Goal: Task Accomplishment & Management: Complete application form

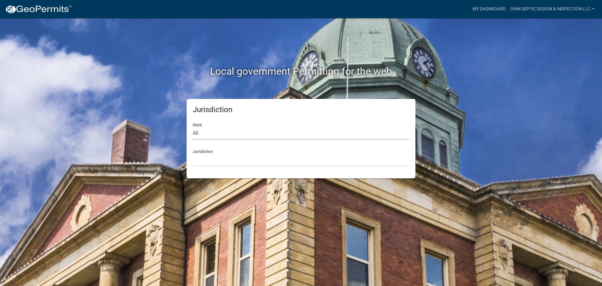
click at [264, 129] on select "All Colorado Georgia Indiana Iowa Kansas Minnesota Ohio South Carolina Wisconsin" at bounding box center [301, 133] width 216 height 13
select select "Minnesota"
click at [193, 127] on select "All Colorado Georgia Indiana Iowa Kansas Minnesota Ohio South Carolina Wisconsin" at bounding box center [301, 133] width 216 height 13
click at [224, 166] on div "Jurisdiction State All Colorado Georgia Indiana Iowa Kansas Minnesota Ohio Sout…" at bounding box center [300, 138] width 229 height 79
click at [222, 155] on select "Becker County, Minnesota Benton County, Minnesota Carlton County, Minnesota Cit…" at bounding box center [301, 159] width 216 height 13
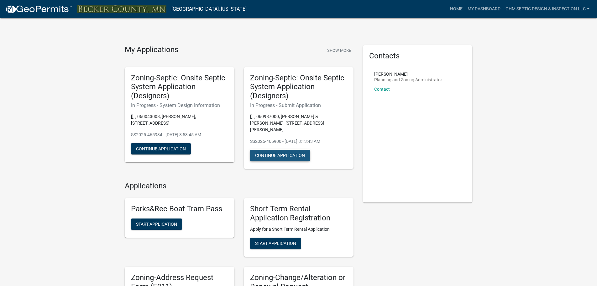
click at [276, 150] on button "Continue Application" at bounding box center [280, 154] width 60 height 11
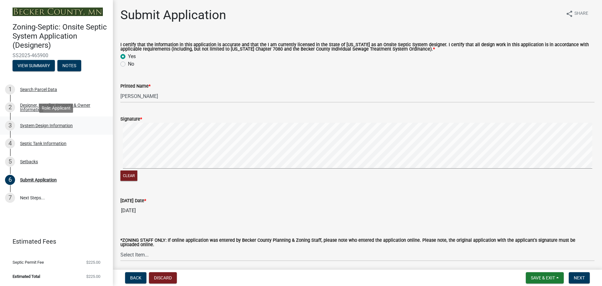
click at [40, 125] on div "System Design Information" at bounding box center [46, 125] width 53 height 4
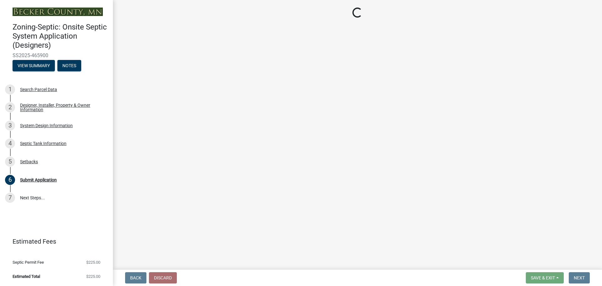
select select "8ba21533-2acf-4cc6-95e5-280e4aabd5a3"
select select "d11049ea-91d0-42ef-8f23-5bc08afa6acf"
select select "011fbff4-a41d-4a75-9bd8-71c7e6c69e0d"
select select "85fdfef2-2683-4311-b5d5-5505f6411127"
select select "bbba294c-e7e6-4483-b1a0-88fbc7e04017"
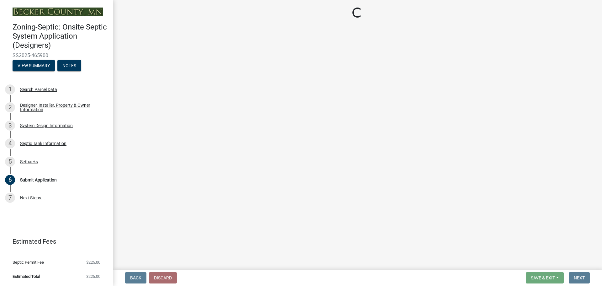
select select "1002d2f5-04ee-41f0-9277-2fadb170a736"
select select "22f42ee4-8f54-4ffd-840f-b13e29e3d3ac"
select select "f869305d-2cb1-4dd4-8e19-f65af66fecb7"
select select "1beac6bb-92f1-48fc-a43d-dd4fbc824110"
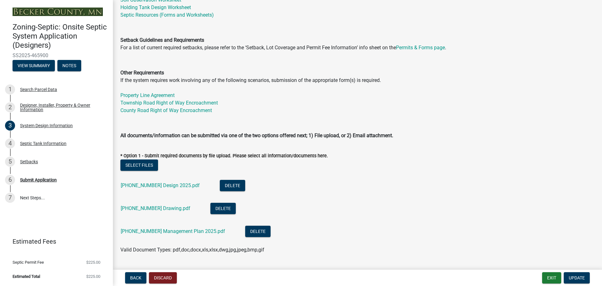
scroll to position [188, 0]
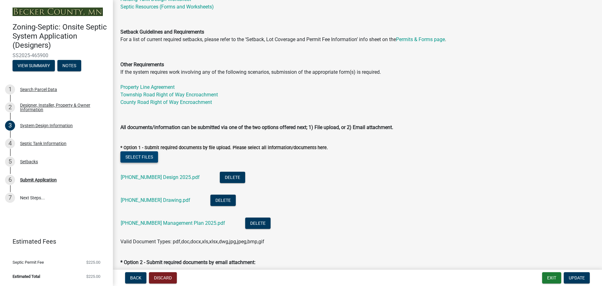
click at [134, 158] on button "Select files" at bounding box center [139, 156] width 38 height 11
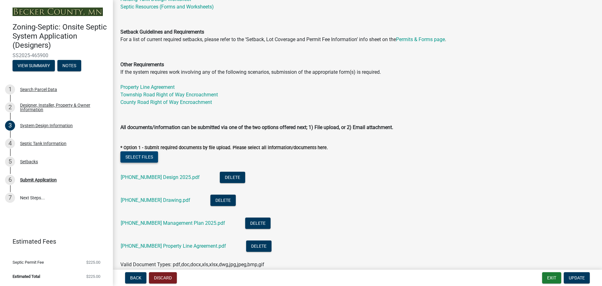
scroll to position [219, 0]
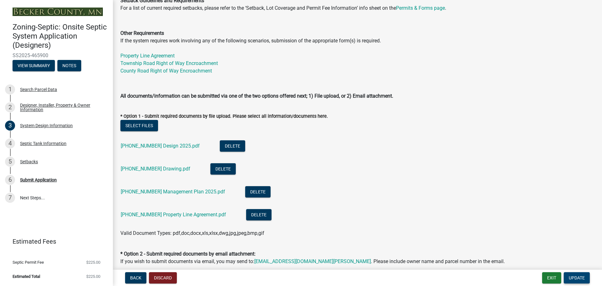
click at [578, 279] on span "Update" at bounding box center [577, 277] width 16 height 5
click at [574, 277] on span "Update" at bounding box center [577, 277] width 16 height 5
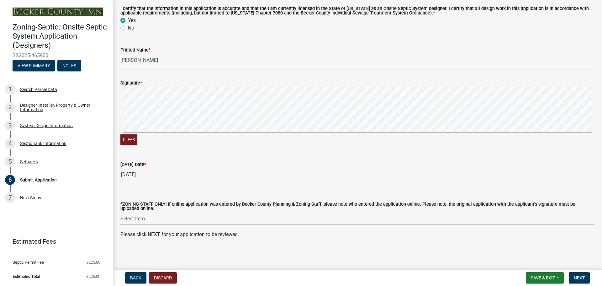
scroll to position [37, 0]
click at [576, 278] on span "Next" at bounding box center [579, 277] width 11 height 5
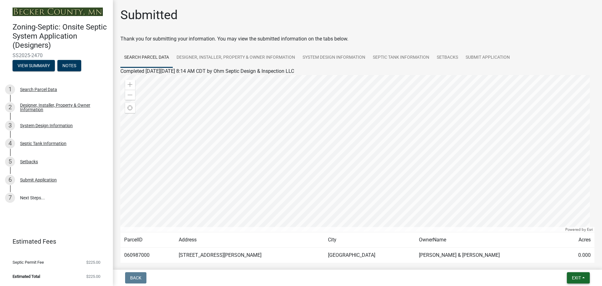
click at [575, 278] on span "Exit" at bounding box center [576, 277] width 9 height 5
click at [559, 261] on button "Save & Exit" at bounding box center [564, 261] width 50 height 15
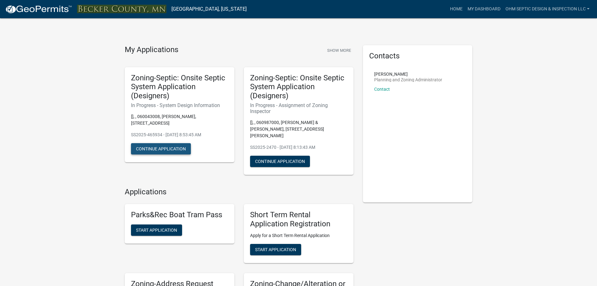
click at [167, 149] on button "Continue Application" at bounding box center [161, 148] width 60 height 11
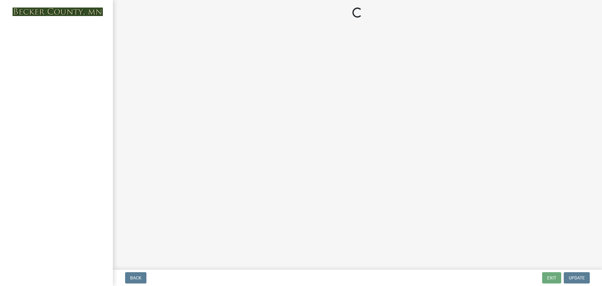
select select "55497d75-c43f-4635-a730-e0737ce05d56"
select select "841e6e1b-3a1e-4ec6-be41-af079aae60a3"
select select "011fbff4-a41d-4a75-9bd8-71c7e6c69e0d"
select select "85fdfef2-2683-4311-b5d5-5505f6411127"
select select "d95a9312-c8a1-4ec7-8581-25dbcf440a1f"
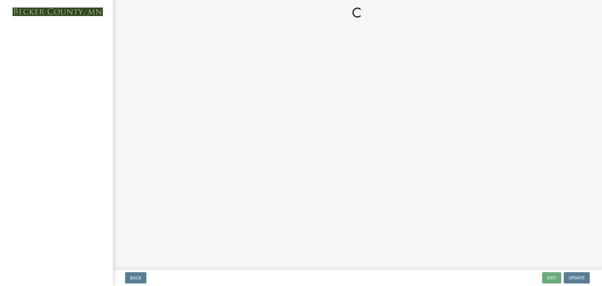
select select "ba735beb-519e-40f0-ae20-62d65fc4c46b"
select select "7b30f360-6895-496a-9f34-da1efdcbc234"
select select "a0c59fcd-b61c-4c3a-90a8-e70849750c47"
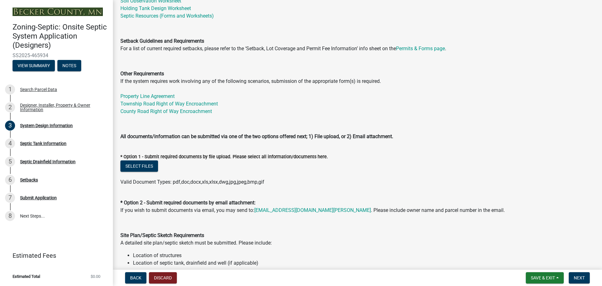
scroll to position [188, 0]
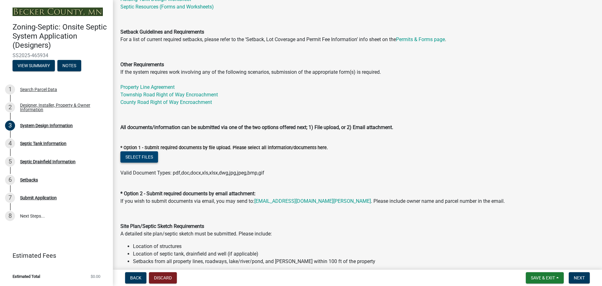
click at [131, 155] on button "Select files" at bounding box center [139, 156] width 38 height 11
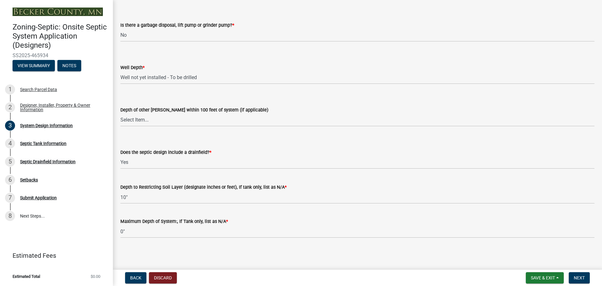
scroll to position [1232, 0]
click at [578, 280] on span "Next" at bounding box center [579, 277] width 11 height 5
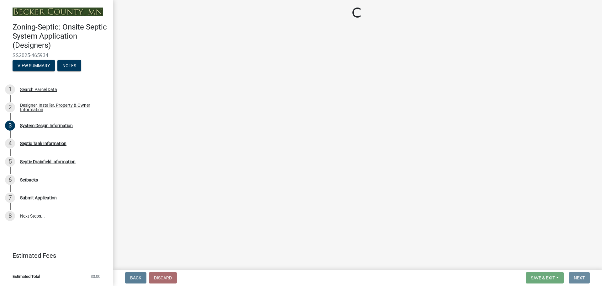
scroll to position [0, 0]
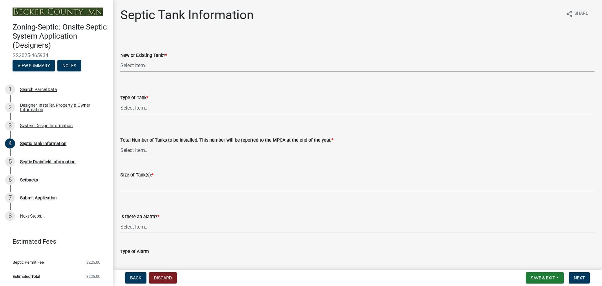
click at [136, 63] on select "Select Item... New Existing Both -New and Existing Tank" at bounding box center [357, 65] width 474 height 13
click at [120, 59] on select "Select Item... New Existing Both -New and Existing Tank" at bounding box center [357, 65] width 474 height 13
select select "f9fbe67c-c1cf-4a63-8ad4-799ce56b7f21"
click at [143, 110] on select "Select Item... Single Septic Tank Compartmented Tank Single Tank plus Compartme…" at bounding box center [357, 107] width 474 height 13
click at [120, 101] on select "Select Item... Single Septic Tank Compartmented Tank Single Tank plus Compartme…" at bounding box center [357, 107] width 474 height 13
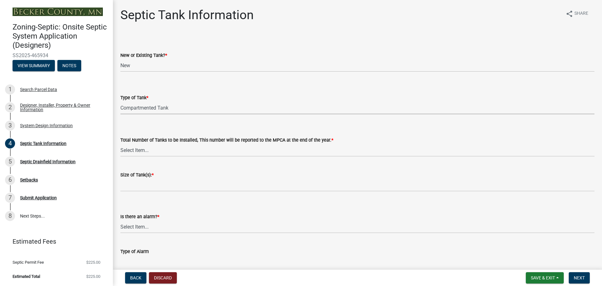
select select "8af00ff6-ccdf-43a1-aa9f-9d195177e029"
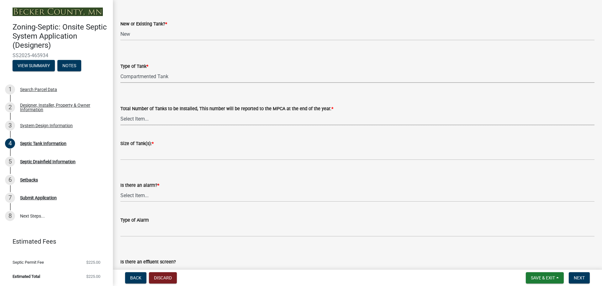
click at [145, 119] on select "Select Item... 0 1 2 3 4" at bounding box center [357, 118] width 474 height 13
click at [120, 112] on select "Select Item... 0 1 2 3 4" at bounding box center [357, 118] width 474 height 13
select select "52556460-45fa-4026-a6c2-c70bb0823cb5"
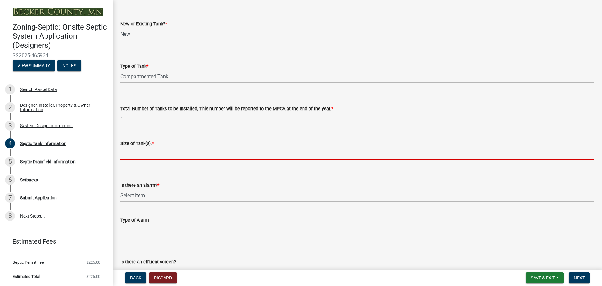
click at [138, 157] on input "Size of Tank(s): *" at bounding box center [357, 153] width 474 height 13
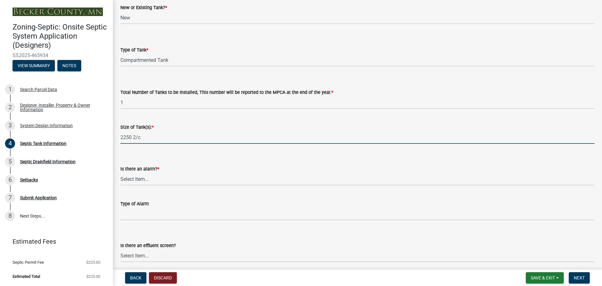
scroll to position [63, 0]
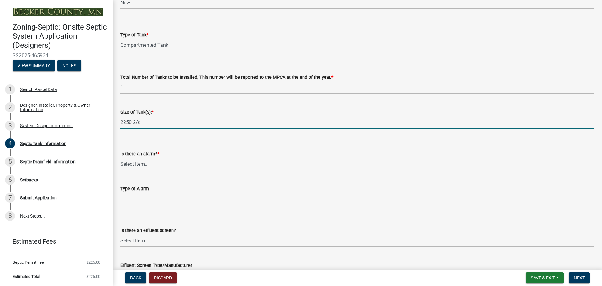
type input "2250 2/c"
click at [149, 164] on select "Select Item... Yes No" at bounding box center [357, 163] width 474 height 13
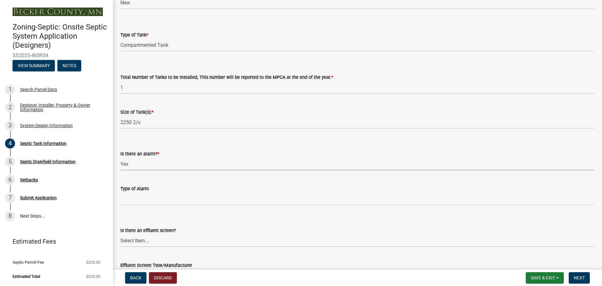
click at [120, 157] on select "Select Item... Yes No" at bounding box center [357, 163] width 474 height 13
select select "c84d9e4c-2287-4d2e-9ef7-9874a7456ee3"
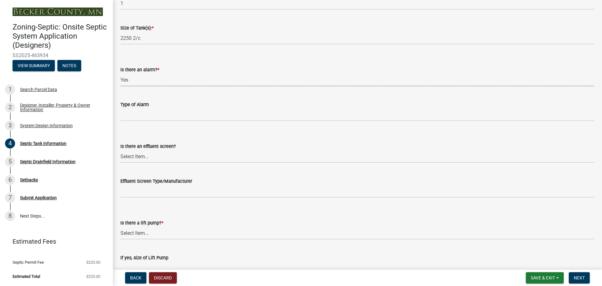
scroll to position [157, 0]
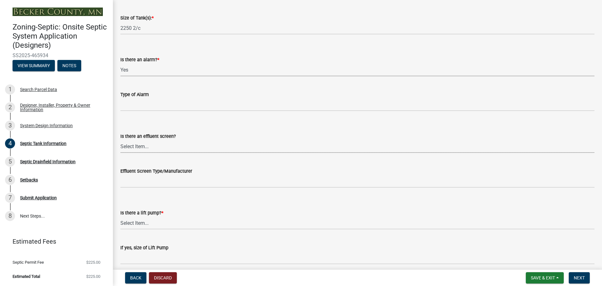
click at [143, 149] on select "Select Item... Yes No" at bounding box center [357, 146] width 474 height 13
click at [120, 140] on select "Select Item... Yes No" at bounding box center [357, 146] width 474 height 13
select select "1aae01aa-140b-4eb5-b041-885c26cb6aa8"
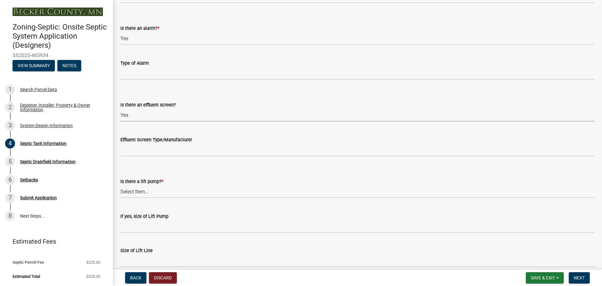
scroll to position [217, 0]
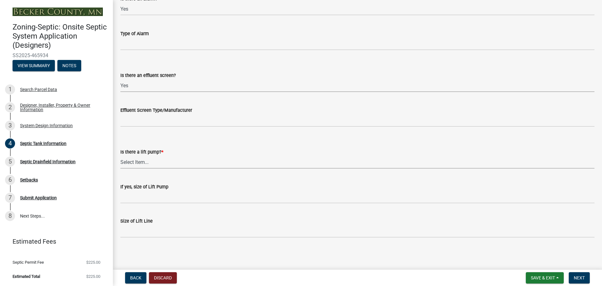
click at [146, 161] on select "Select Item... Yes No" at bounding box center [357, 161] width 474 height 13
click at [120, 155] on select "Select Item... Yes No" at bounding box center [357, 161] width 474 height 13
select select "7b57e397-6881-49c8-9b87-e40bdbeb8239"
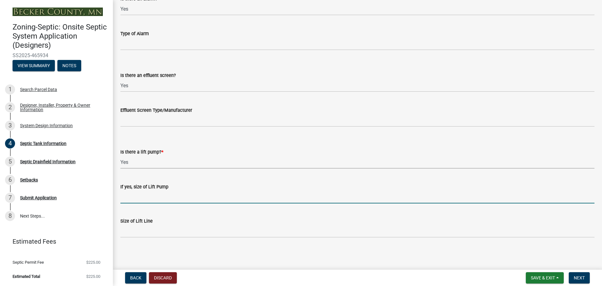
click at [152, 201] on input "If yes, size of Lift Pump" at bounding box center [357, 196] width 474 height 13
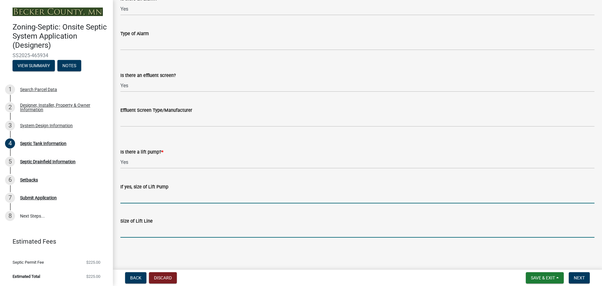
click at [180, 232] on input "Size of Lift Line" at bounding box center [357, 230] width 474 height 13
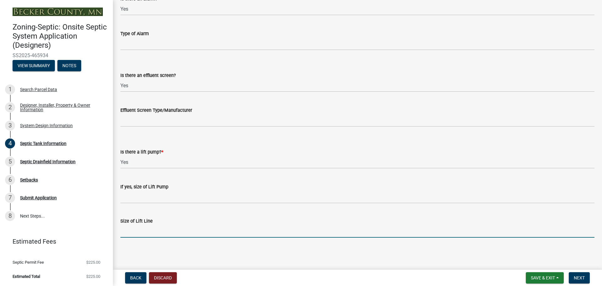
type input "2""
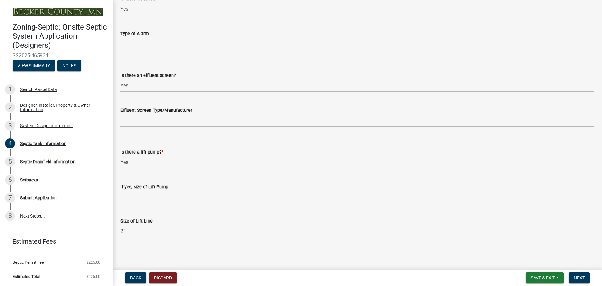
click at [164, 190] on div "If yes, size of Lift Pump" at bounding box center [357, 187] width 474 height 8
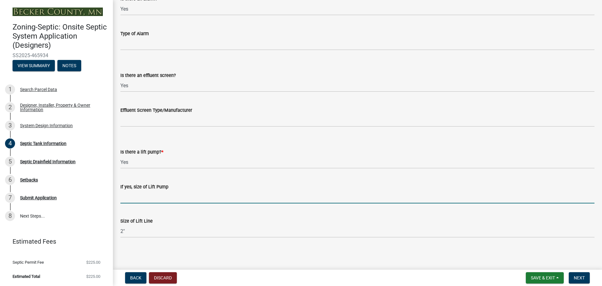
click at [235, 196] on input "If yes, size of Lift Pump" at bounding box center [357, 196] width 474 height 13
click at [583, 277] on span "Next" at bounding box center [579, 277] width 11 height 5
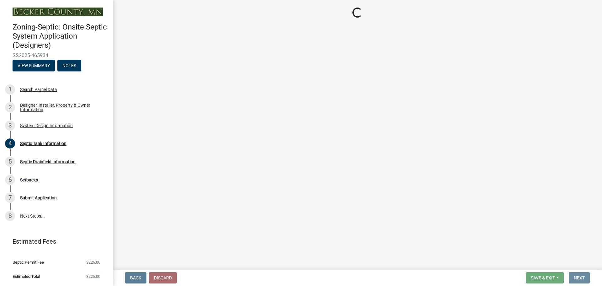
scroll to position [0, 0]
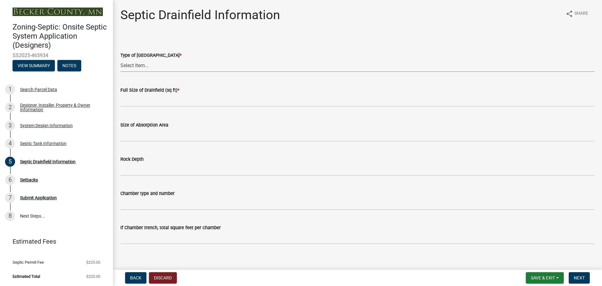
click at [160, 61] on select "Select Item... Chamber Trench Rock Trench Gravelless Mound Pressure Bed Seepage…" at bounding box center [357, 65] width 474 height 13
click at [120, 59] on select "Select Item... Chamber Trench Rock Trench Gravelless Mound Pressure Bed Seepage…" at bounding box center [357, 65] width 474 height 13
select select "757b77d3-357c-421c-8450-4fc78db4eecb"
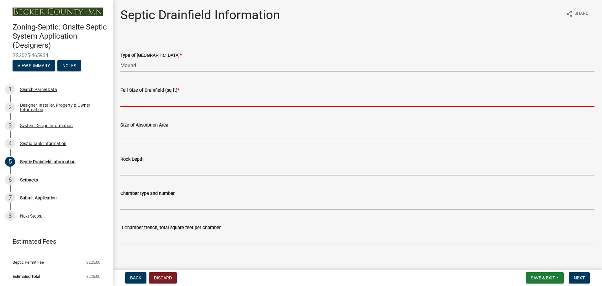
click at [143, 100] on input "text" at bounding box center [357, 100] width 474 height 13
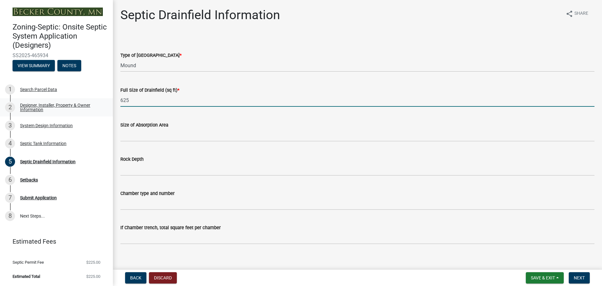
drag, startPoint x: 146, startPoint y: 102, endPoint x: 92, endPoint y: 106, distance: 53.7
click at [92, 106] on div "Zoning-Septic: Onsite Septic System Application (Designers) SS2025-465934 View …" at bounding box center [301, 143] width 602 height 286
type input "500"
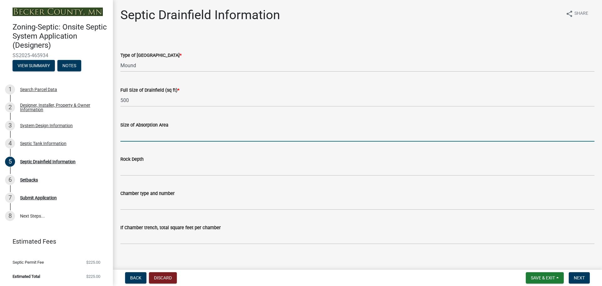
click at [167, 140] on input "Size of Absorption Area" at bounding box center [357, 134] width 474 height 13
type input "90' x 50'"
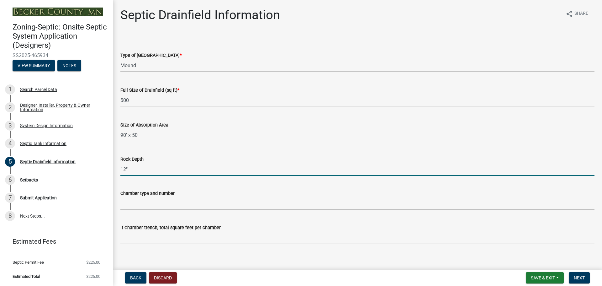
type input "12""
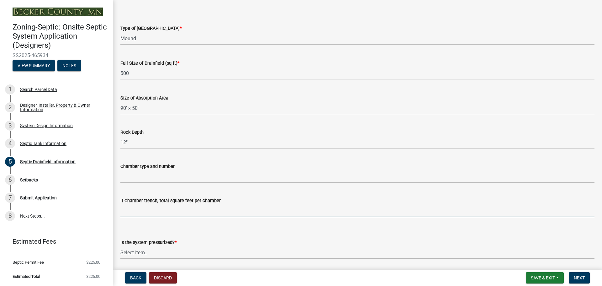
scroll to position [125, 0]
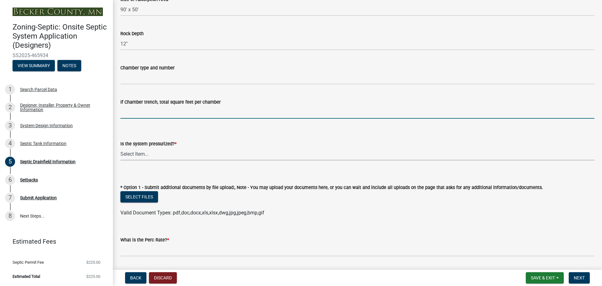
click at [156, 154] on select "Select Item... Yes No" at bounding box center [357, 153] width 474 height 13
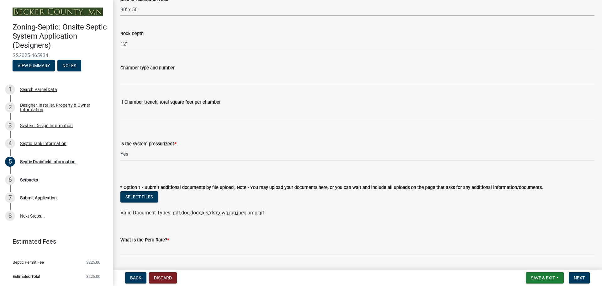
click at [120, 147] on select "Select Item... Yes No" at bounding box center [357, 153] width 474 height 13
select select "366d546d-8bc3-42fb-bca7-8a9455861f61"
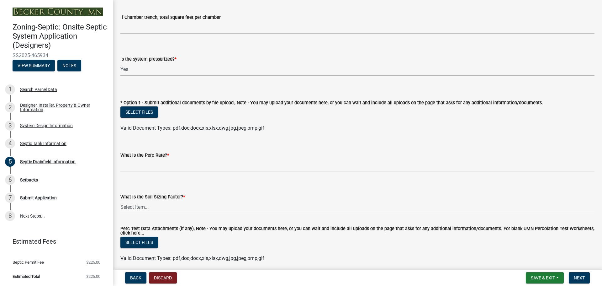
scroll to position [219, 0]
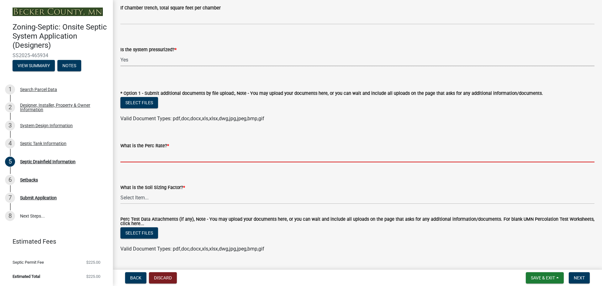
click at [170, 159] on input "What is the Perc Rate? *" at bounding box center [357, 155] width 474 height 13
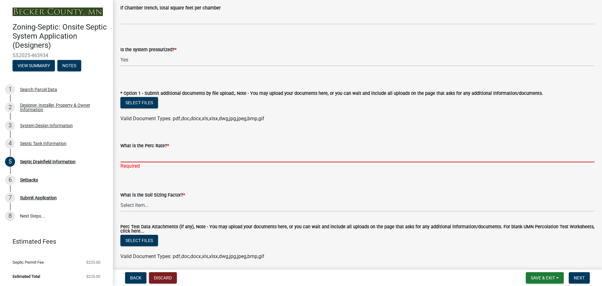
click at [156, 154] on input "What is the Perc Rate? *" at bounding box center [357, 155] width 474 height 13
type input "50 mpi"
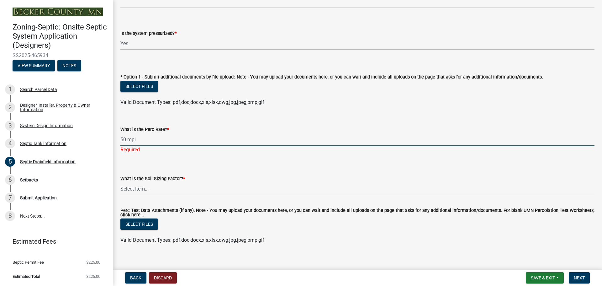
scroll to position [243, 0]
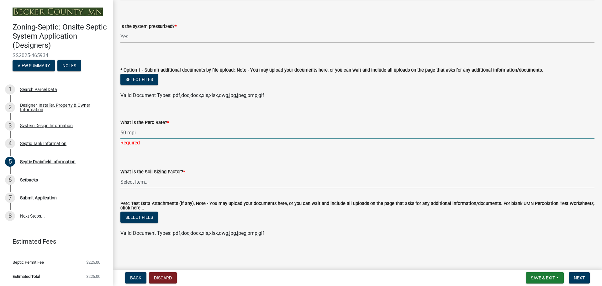
click at [161, 183] on select "Select Item... 0.00 0.24 0.45 0.50 0.60 0.78 .83 1.27 1.67" at bounding box center [357, 181] width 474 height 13
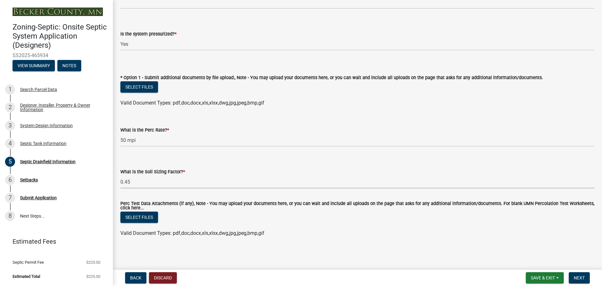
click at [120, 175] on select "Select Item... 0.00 0.24 0.45 0.50 0.60 0.78 .83 1.27 1.67" at bounding box center [357, 181] width 474 height 13
select select "0f36ed72-3be4-43ea-833d-020a26f295a5"
click at [331, 243] on div "Septic Drainfield Information share Share Type of Drainfield * Select Item... C…" at bounding box center [357, 9] width 483 height 475
click at [577, 277] on span "Next" at bounding box center [579, 277] width 11 height 5
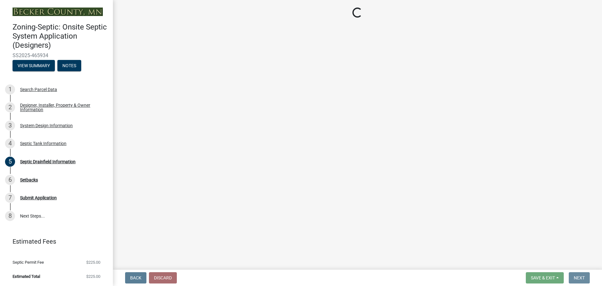
scroll to position [0, 0]
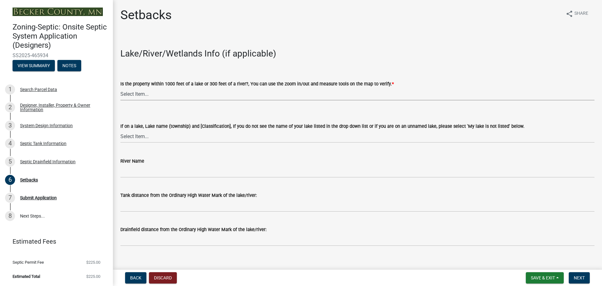
click at [150, 92] on select "Select Item... Yes No" at bounding box center [357, 93] width 474 height 13
click at [120, 87] on select "Select Item... Yes No" at bounding box center [357, 93] width 474 height 13
select select "c245ec0d-8d6f-4710-ab2b-b3aa70611708"
click at [141, 137] on select "Select Item... My lake is not listed below Abbey (Lake View) [NE Tier 2] Abners…" at bounding box center [357, 136] width 474 height 13
click at [148, 155] on div "River Name" at bounding box center [357, 162] width 474 height 29
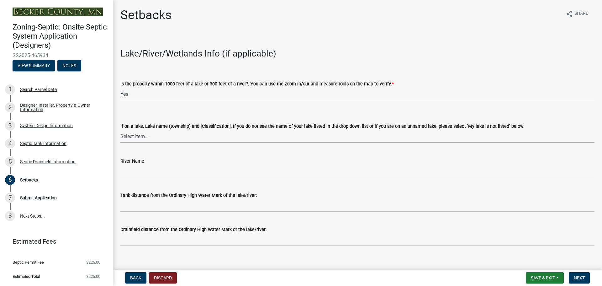
click at [188, 137] on select "Select Item... My lake is not listed below Abbey (Lake View) [NE Tier 2] Abners…" at bounding box center [357, 136] width 474 height 13
click at [120, 130] on select "Select Item... My lake is not listed below Abbey (Lake View) [NE Tier 2] Abners…" at bounding box center [357, 136] width 474 height 13
select select "238bcab0-681a-4fd1-9941-02ae434726f7"
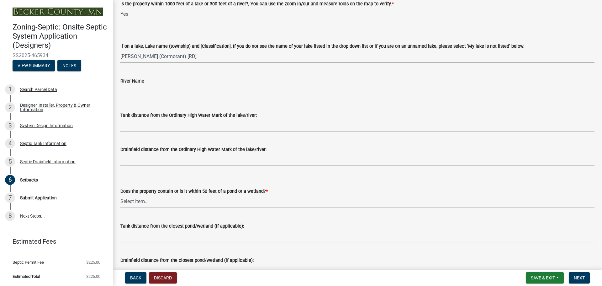
scroll to position [94, 0]
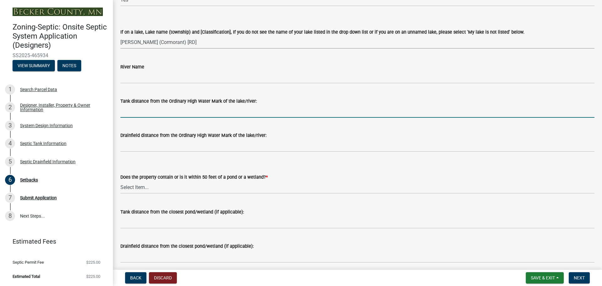
click at [186, 110] on input "Tank distance from the Ordinary High Water Mark of the lake/river:" at bounding box center [357, 111] width 474 height 13
type input "2"
type input "150+"
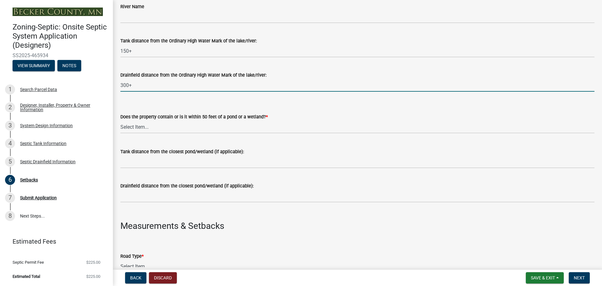
scroll to position [157, 0]
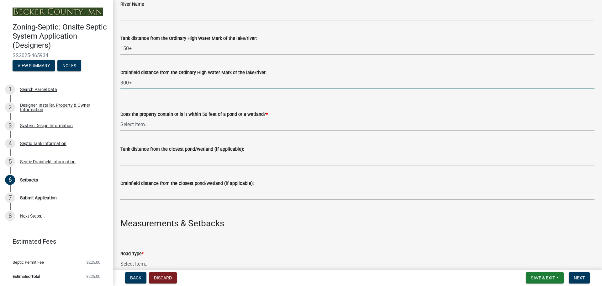
type input "300+"
click at [169, 124] on select "Select Item... Yes No" at bounding box center [357, 124] width 474 height 13
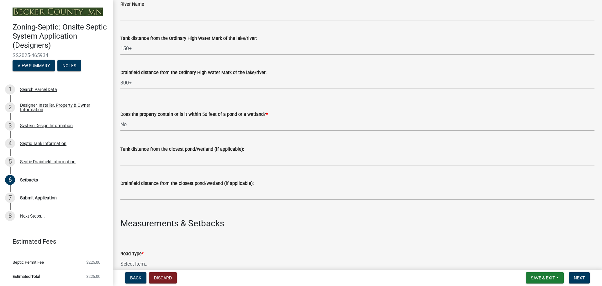
click at [120, 118] on select "Select Item... Yes No" at bounding box center [357, 124] width 474 height 13
click at [145, 126] on select "Select Item... Yes No" at bounding box center [357, 124] width 474 height 13
click at [120, 118] on select "Select Item... Yes No" at bounding box center [357, 124] width 474 height 13
select select "4f16557e-0b2e-47e3-8cf2-f05cc2293782"
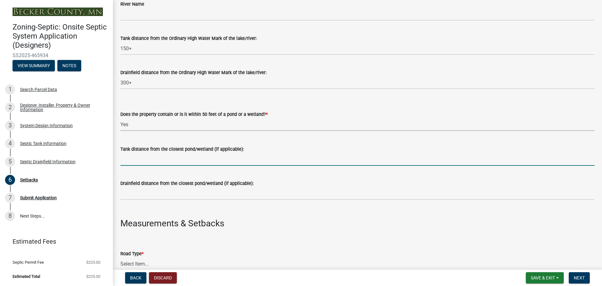
click at [145, 160] on input "Tank distance from the closest pond/wetland (if applicable):" at bounding box center [357, 159] width 474 height 13
type input "100+"
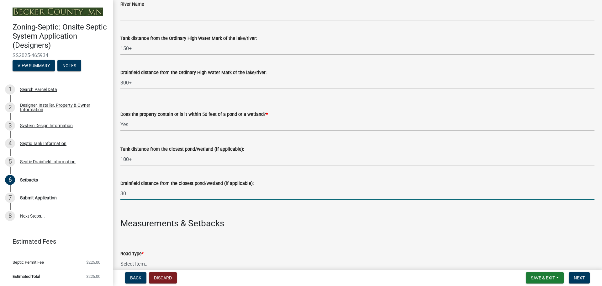
type input "3"
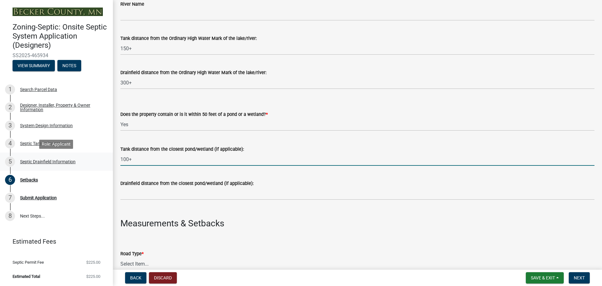
drag, startPoint x: 144, startPoint y: 160, endPoint x: 94, endPoint y: 161, distance: 50.2
click at [94, 161] on div "Zoning-Septic: Onsite Septic System Application (Designers) SS2025-465934 View …" at bounding box center [301, 143] width 602 height 286
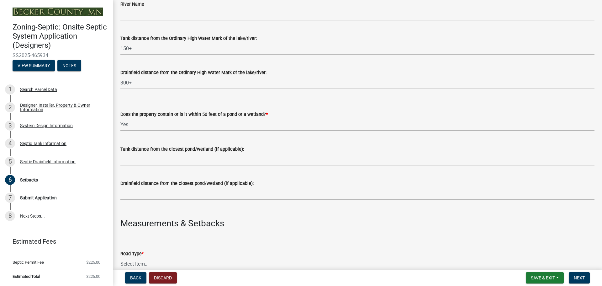
drag, startPoint x: 172, startPoint y: 122, endPoint x: 168, endPoint y: 128, distance: 7.5
click at [170, 121] on select "Select Item... Yes No" at bounding box center [357, 124] width 474 height 13
click at [120, 118] on select "Select Item... Yes No" at bounding box center [357, 124] width 474 height 13
select select "23044af5-43bb-4cf5-8aef-2716db2ce5fc"
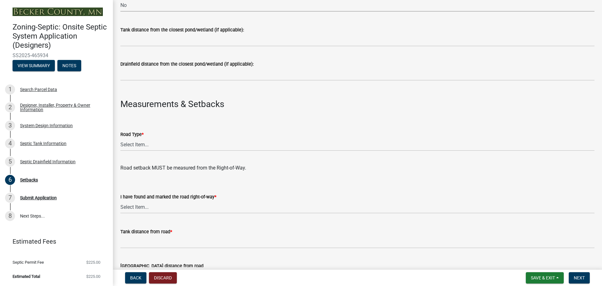
scroll to position [282, 0]
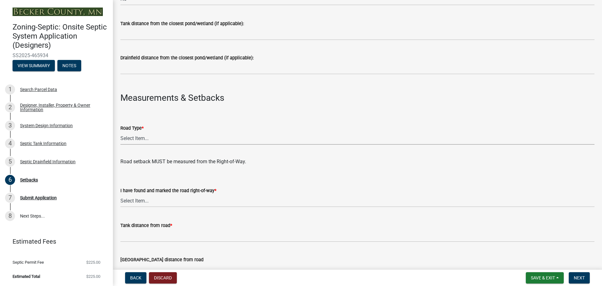
click at [152, 138] on select "Select Item... State County Public / Township Private Easement 4 Lane Highway" at bounding box center [357, 138] width 474 height 13
click at [120, 132] on select "Select Item... State County Public / Township Private Easement 4 Lane Highway" at bounding box center [357, 138] width 474 height 13
select select "341aaaa4-06c5-40e5-817d-62b65c9e97ec"
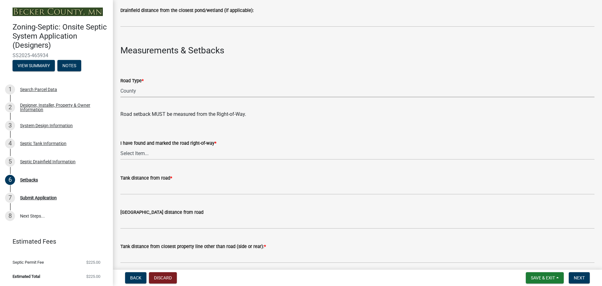
scroll to position [345, 0]
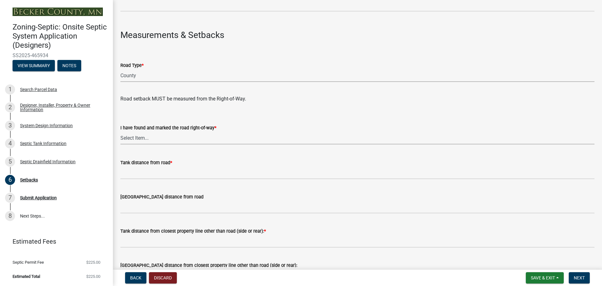
click at [159, 139] on select "Select Item... Yes No" at bounding box center [357, 137] width 474 height 13
click at [120, 131] on select "Select Item... Yes No" at bounding box center [357, 137] width 474 height 13
select select "a3ce498e-f8b1-44e2-889e-c4968ac74b5a"
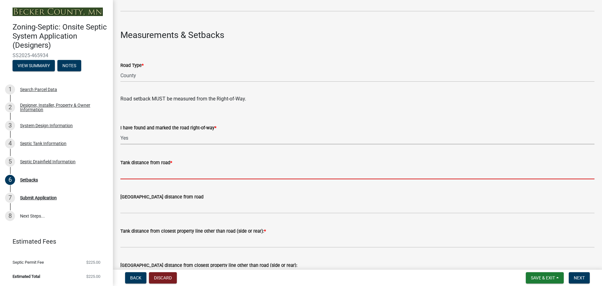
click at [152, 173] on input "Tank distance from road *" at bounding box center [357, 172] width 474 height 13
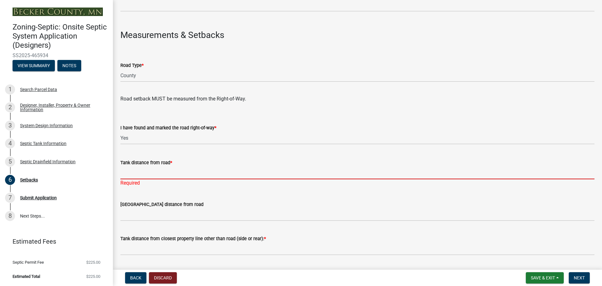
click at [151, 175] on input "Tank distance from road *" at bounding box center [357, 172] width 474 height 13
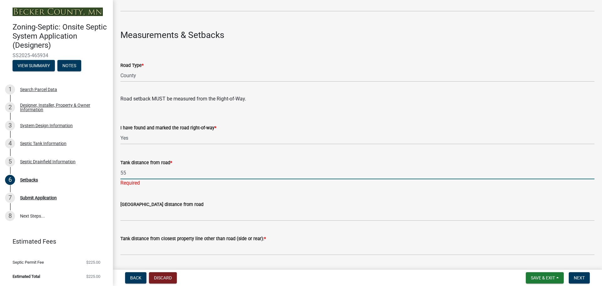
type input "55"
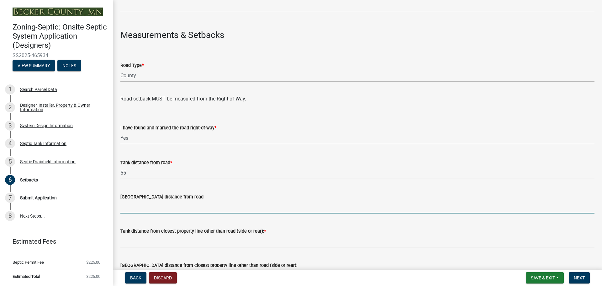
click at [141, 214] on wm-data-entity-input "Drainfield distance from road" at bounding box center [357, 201] width 474 height 34
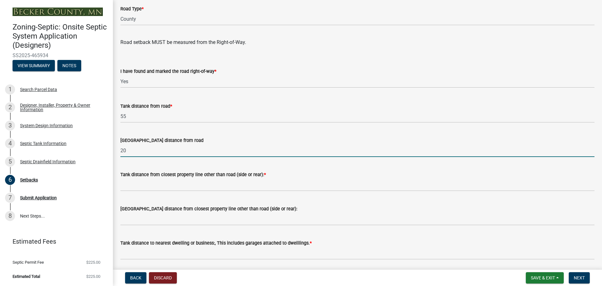
scroll to position [439, 0]
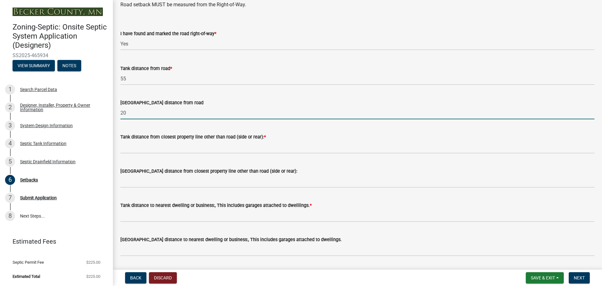
type input "20"
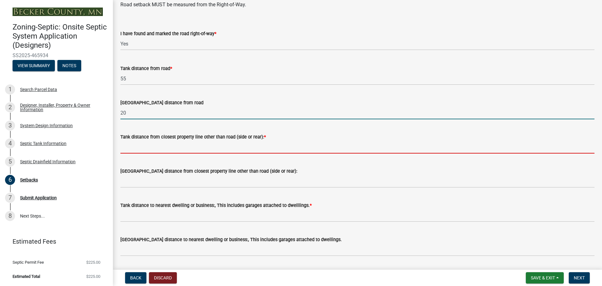
click at [145, 145] on input "Tank distance from closest property line other than road (side or rear): *" at bounding box center [357, 146] width 474 height 13
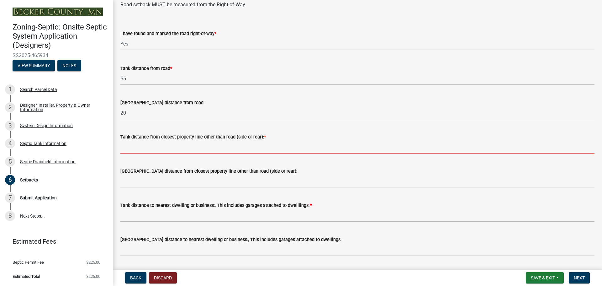
type input "100'+"
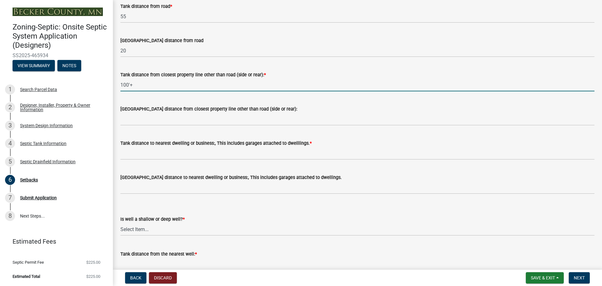
scroll to position [501, 0]
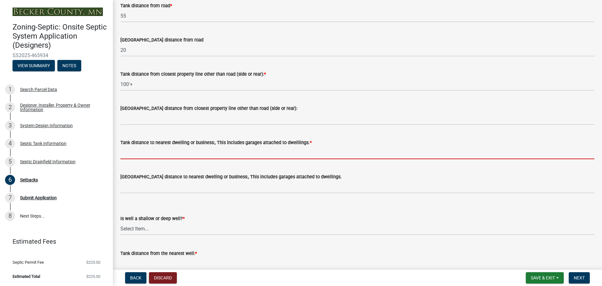
click at [154, 154] on input "Tank distance to nearest dwelling or business:, This includes garages attached …" at bounding box center [357, 152] width 474 height 13
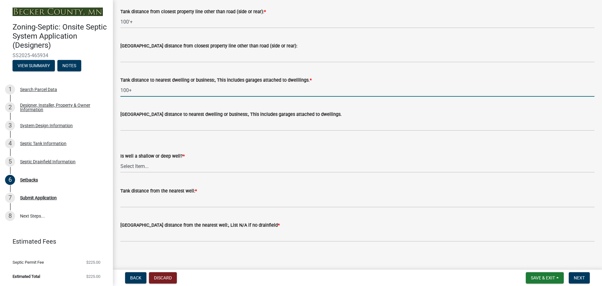
scroll to position [564, 0]
type input "1"
type input "25'"
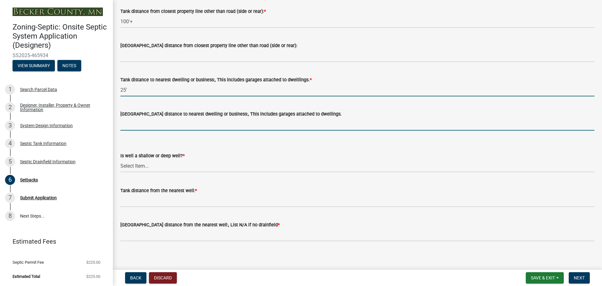
click at [156, 125] on input "Drainfield distance to nearest dwelling or business:, This includes garages att…" at bounding box center [357, 124] width 474 height 13
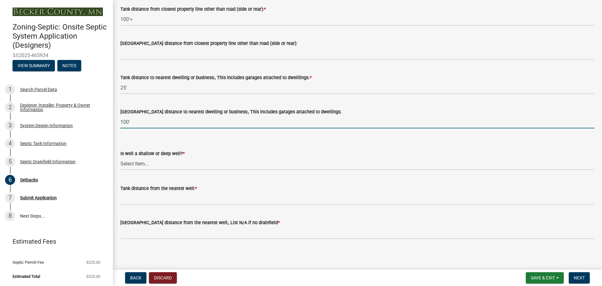
scroll to position [568, 0]
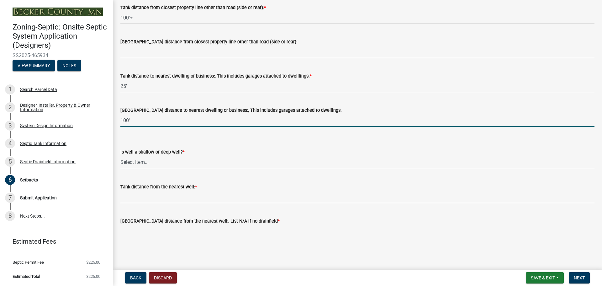
type input "100'"
click at [151, 162] on select "Select Item... Deep Well Shallow Well No Well - Connected or to be connected to…" at bounding box center [357, 161] width 474 height 13
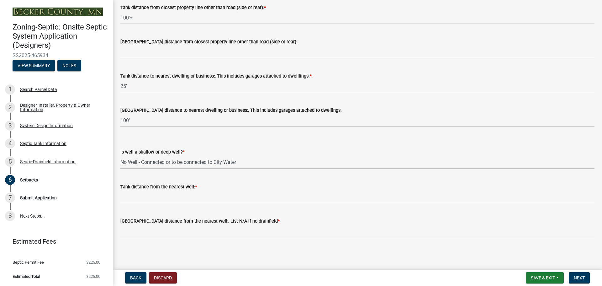
click at [120, 155] on select "Select Item... Deep Well Shallow Well No Well - Connected or to be connected to…" at bounding box center [357, 161] width 474 height 13
select select "049523f5-25f3-43b3-9d04-28a56ac98106"
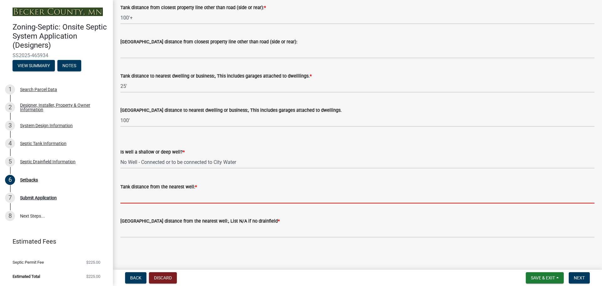
click at [149, 202] on input "Tank distance from the nearest well: *" at bounding box center [357, 196] width 474 height 13
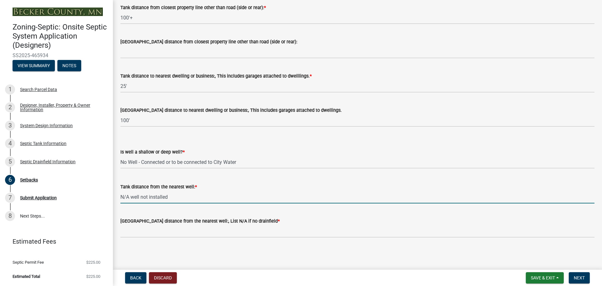
type input "N/A well not installed"
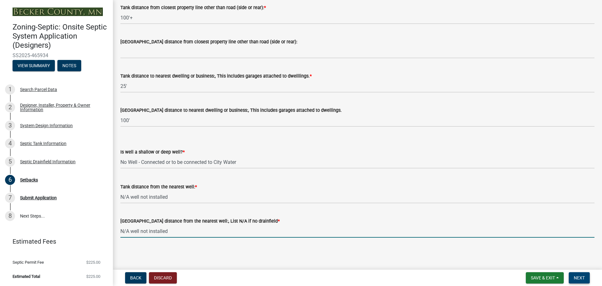
type input "N/A well not installed"
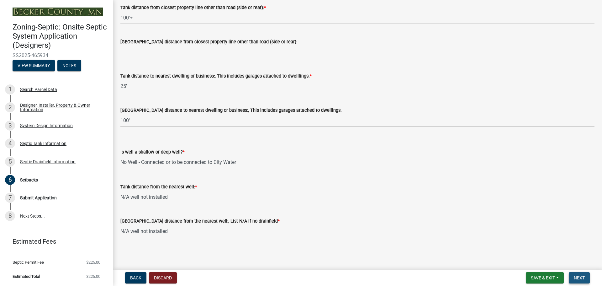
click at [579, 276] on span "Next" at bounding box center [579, 277] width 11 height 5
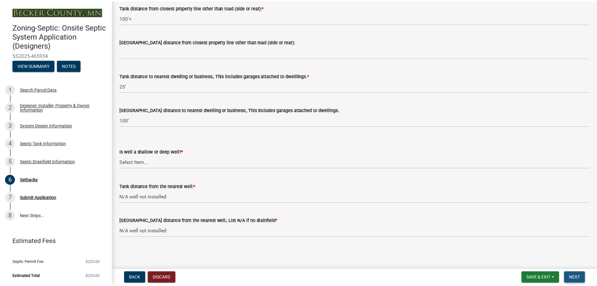
scroll to position [0, 0]
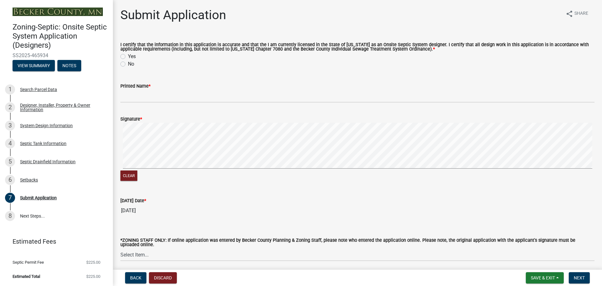
click at [129, 55] on label "Yes" at bounding box center [132, 57] width 8 height 8
click at [129, 55] on input "Yes" at bounding box center [130, 55] width 4 height 4
radio input "true"
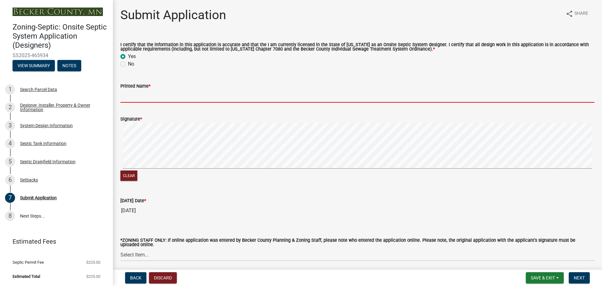
click at [141, 97] on input "Printed Name *" at bounding box center [357, 96] width 474 height 13
type input "Olivia G Ohm"
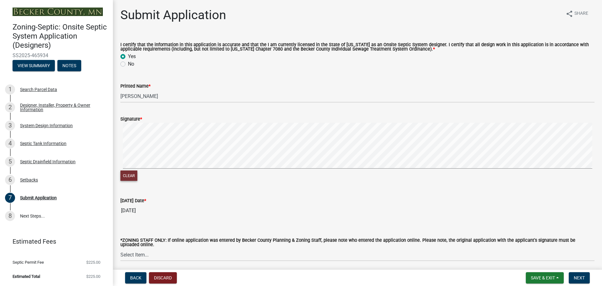
click at [132, 178] on button "Clear" at bounding box center [128, 175] width 17 height 10
click at [437, 170] on div "Clear" at bounding box center [357, 153] width 474 height 60
click at [579, 278] on span "Next" at bounding box center [579, 277] width 11 height 5
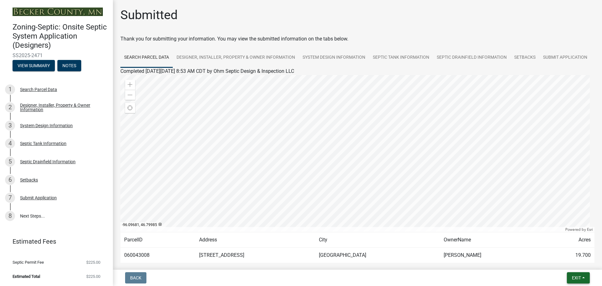
click at [581, 275] on span "Exit" at bounding box center [576, 277] width 9 height 5
click at [565, 262] on button "Save & Exit" at bounding box center [564, 261] width 50 height 15
